Goal: Check status: Check status

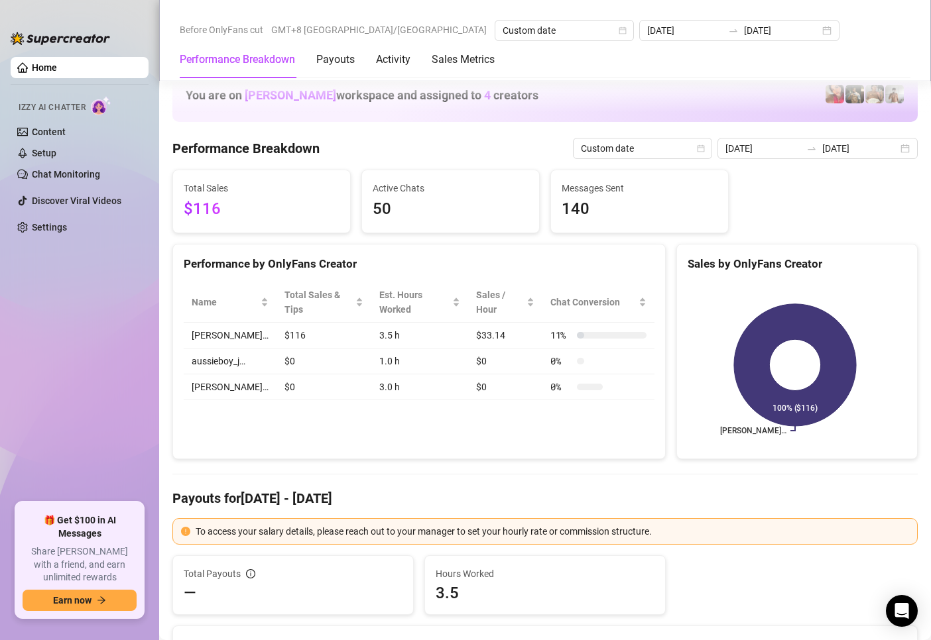
scroll to position [2070, 0]
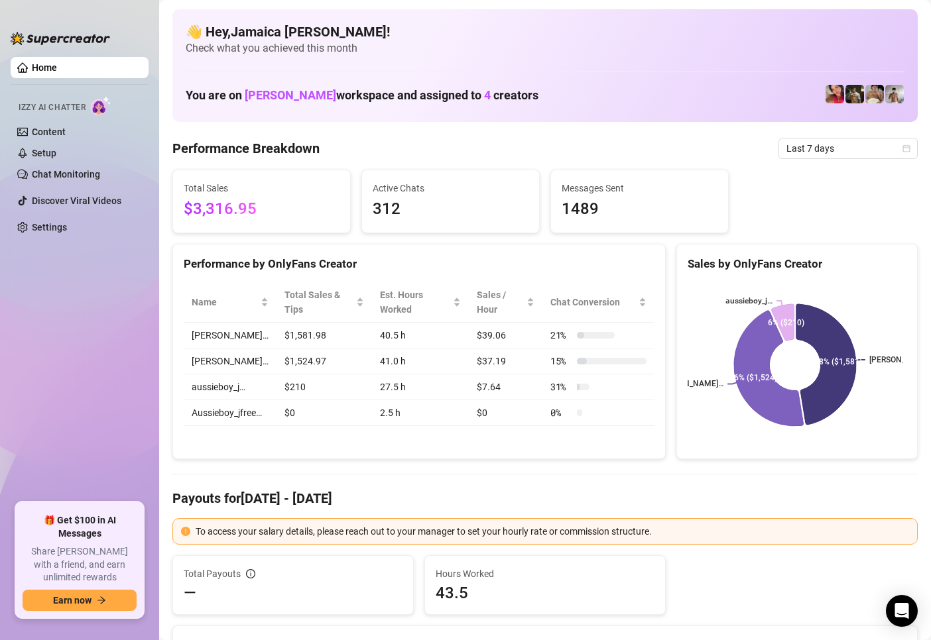
drag, startPoint x: 463, startPoint y: 468, endPoint x: 609, endPoint y: 329, distance: 201.2
click at [803, 141] on span "Last 7 days" at bounding box center [847, 149] width 123 height 20
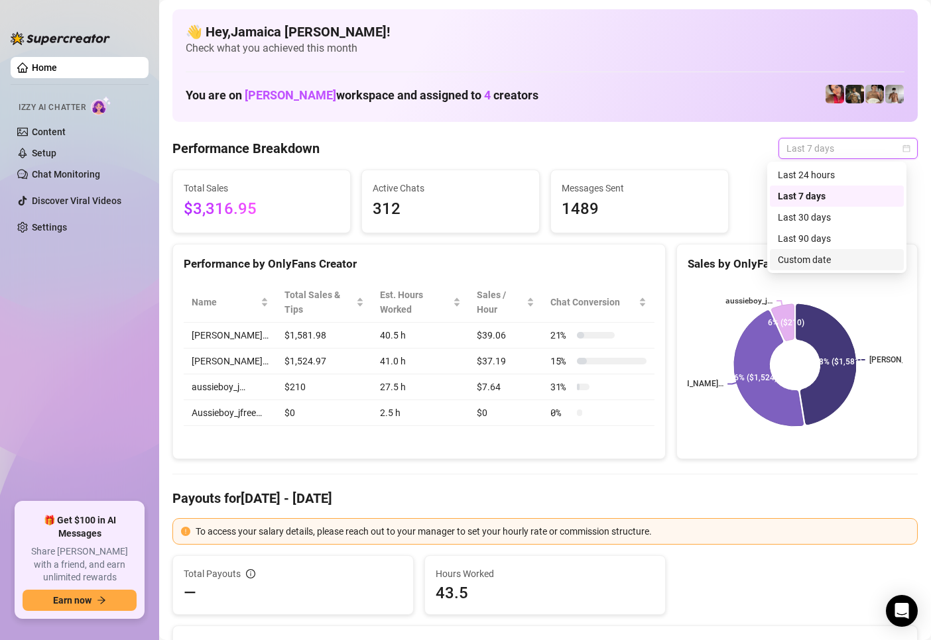
click at [810, 255] on div "Custom date" at bounding box center [837, 260] width 118 height 15
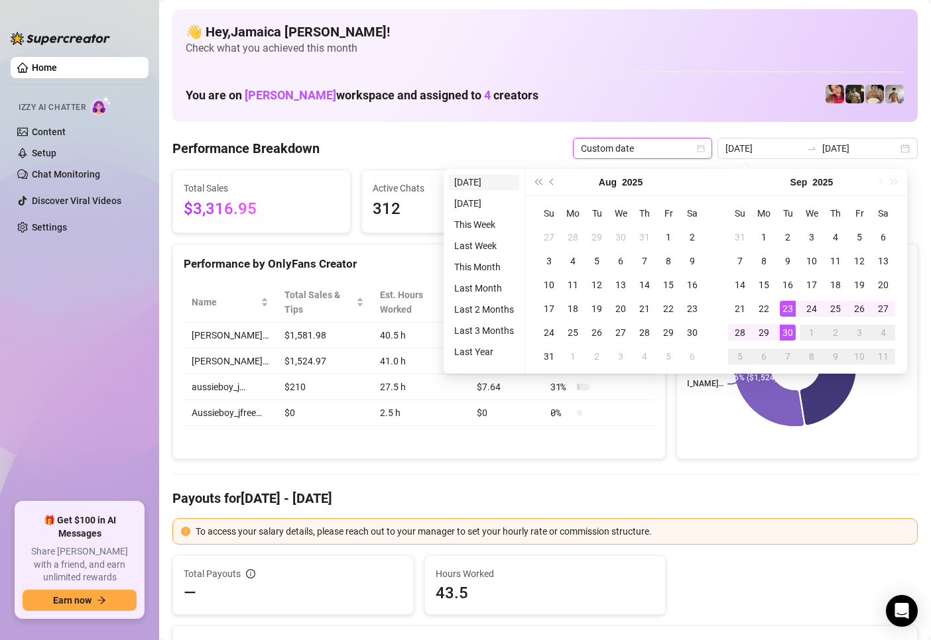
type input "[DATE]"
click at [497, 185] on li "[DATE]" at bounding box center [484, 182] width 70 height 16
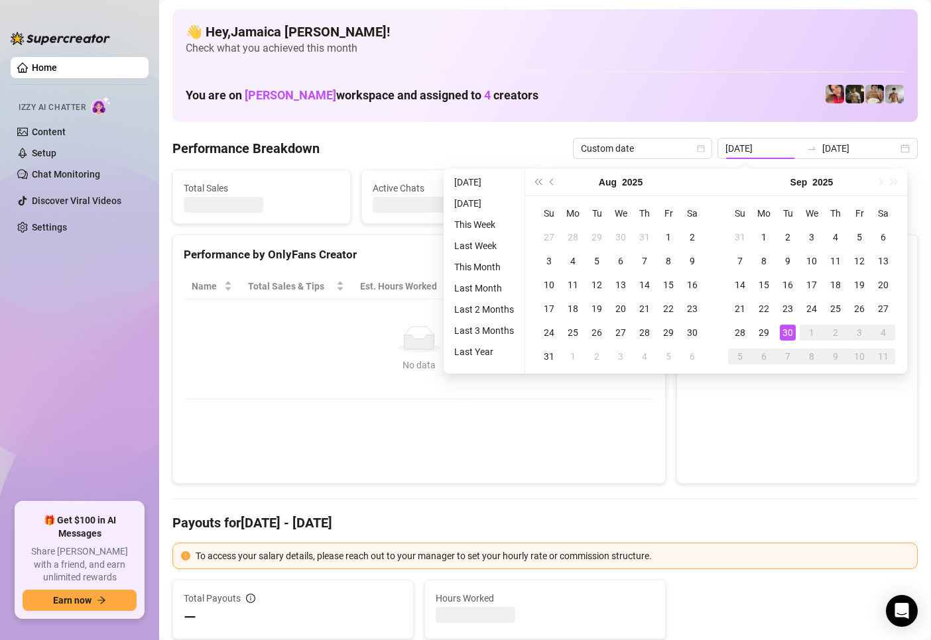
type input "[DATE]"
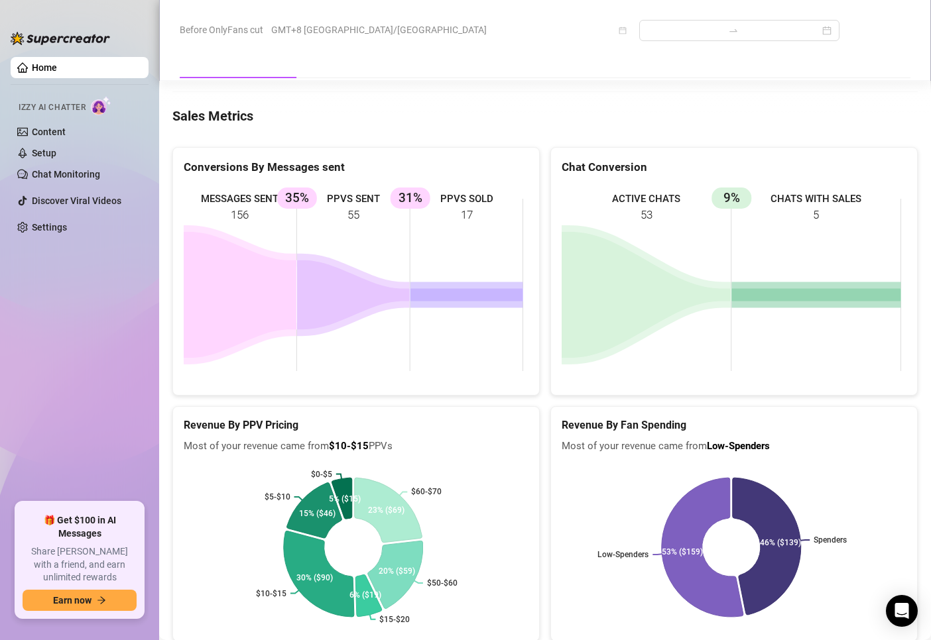
scroll to position [2100, 0]
